Goal: Find specific page/section: Find specific page/section

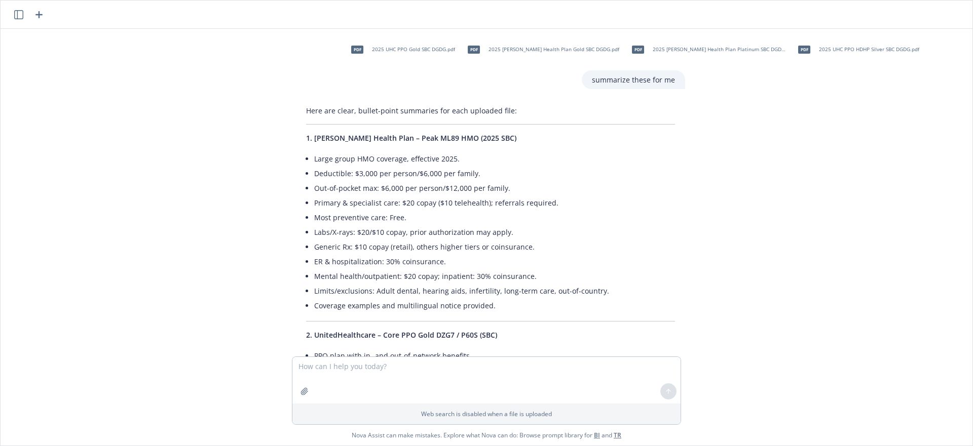
scroll to position [643, 0]
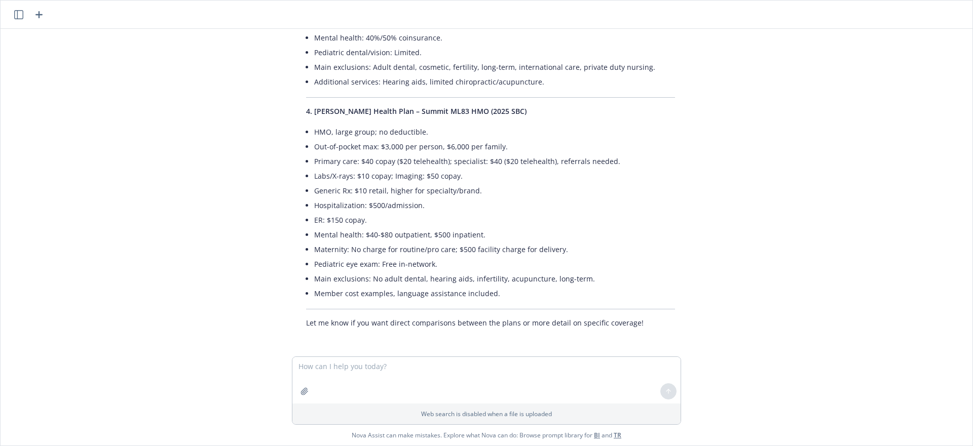
click at [42, 10] on icon "button" at bounding box center [39, 15] width 12 height 12
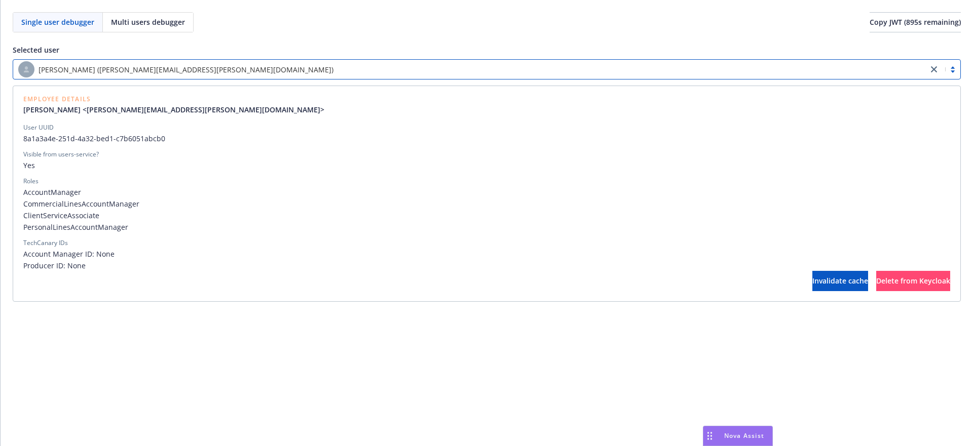
click at [104, 133] on div "User UUID 8a1a3a4e-251d-4a32-bed1-c7b6051abcb0" at bounding box center [486, 133] width 926 height 21
copy span "8a1a3a4e-251d-4a32-bed1-c7b6051abcb0"
